Goal: Use online tool/utility: Utilize a website feature to perform a specific function

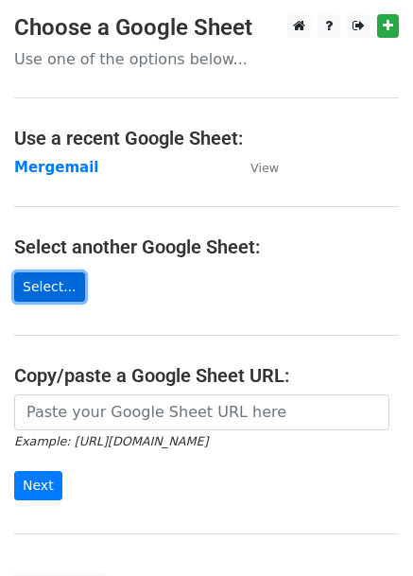
click at [61, 298] on link "Select..." at bounding box center [49, 286] width 71 height 29
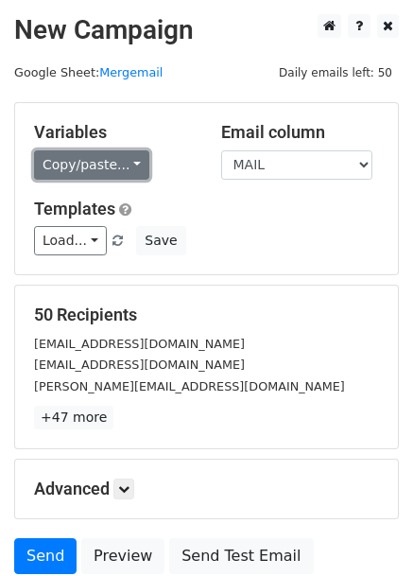
click at [78, 154] on link "Copy/paste..." at bounding box center [91, 164] width 115 height 29
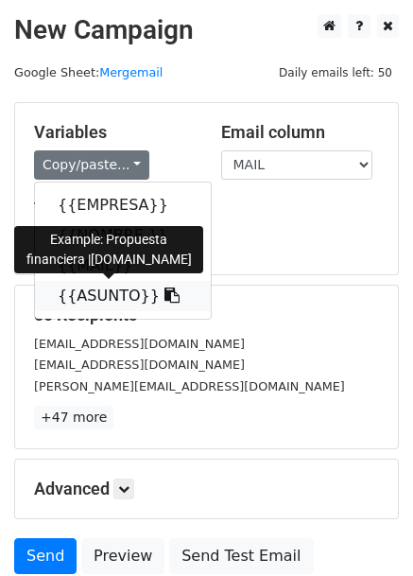
click at [91, 294] on link "{{ASUNTO}}" at bounding box center [123, 296] width 176 height 30
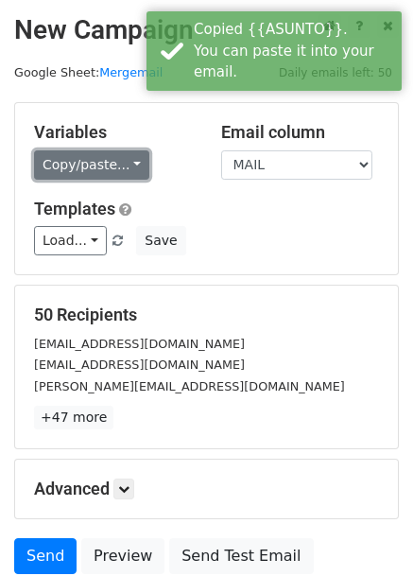
click at [117, 167] on link "Copy/paste..." at bounding box center [91, 164] width 115 height 29
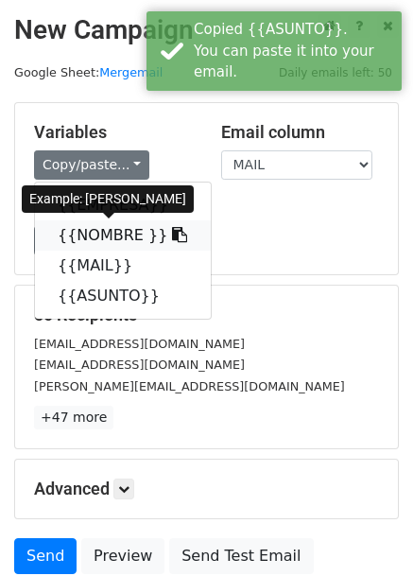
click at [108, 230] on link "{{NOMBRE }}" at bounding box center [123, 235] width 176 height 30
